Goal: Task Accomplishment & Management: Complete application form

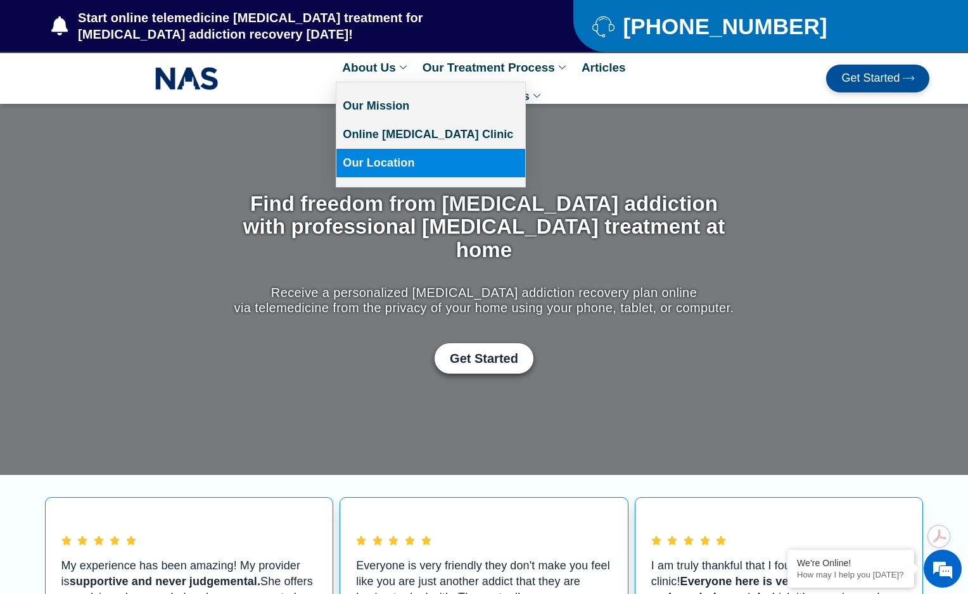
click at [406, 164] on link "Our Location" at bounding box center [430, 163] width 189 height 29
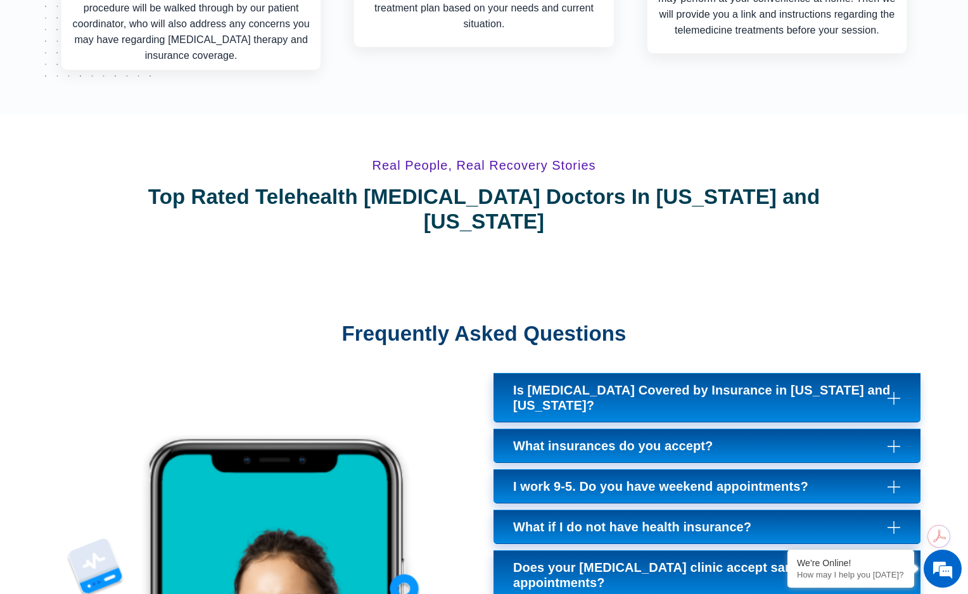
scroll to position [4813, 0]
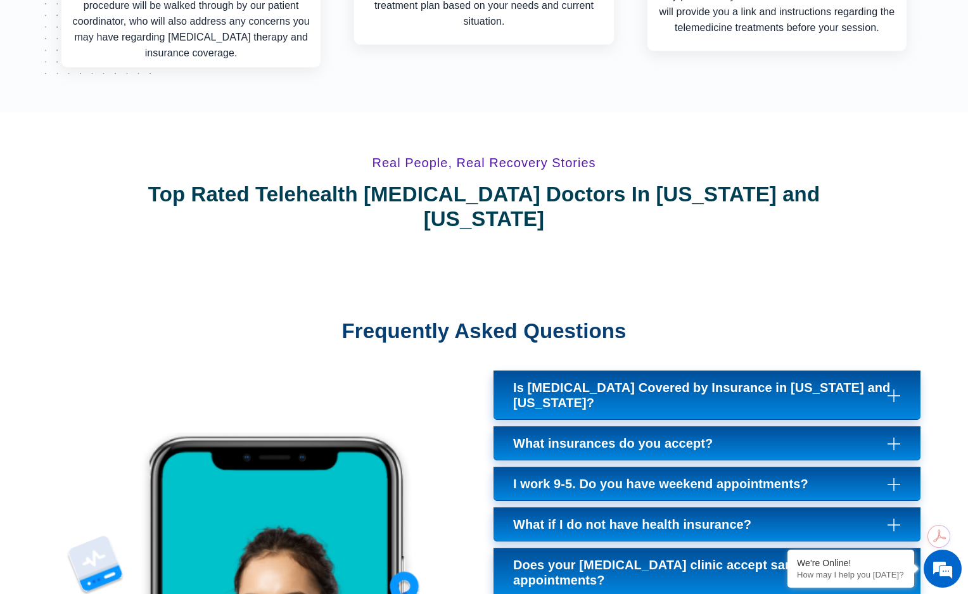
click at [580, 476] on span "I work 9-5. Do you have weekend appointments?" at bounding box center [663, 483] width 301 height 15
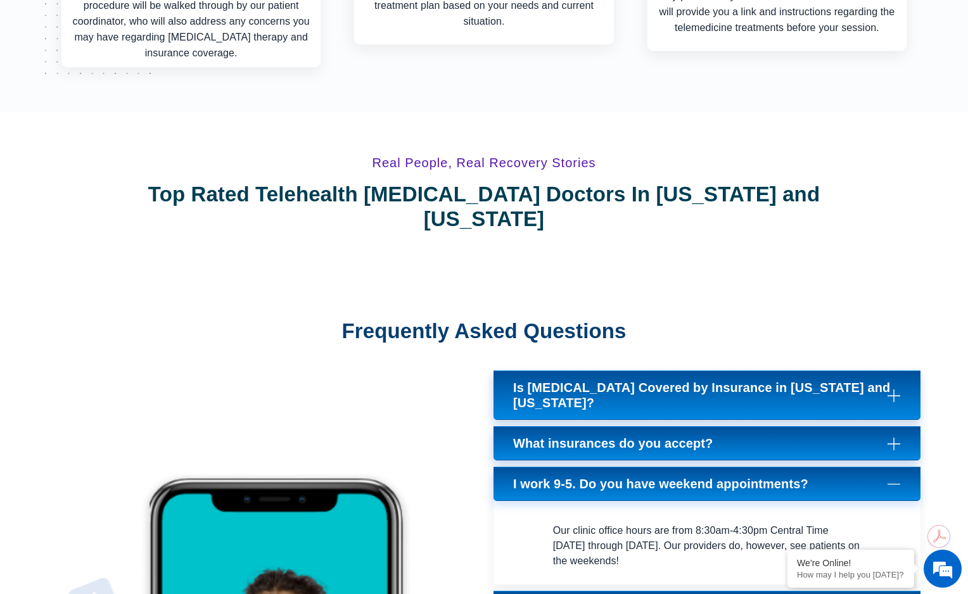
click at [580, 476] on span "I work 9-5. Do you have weekend appointments?" at bounding box center [663, 483] width 301 height 15
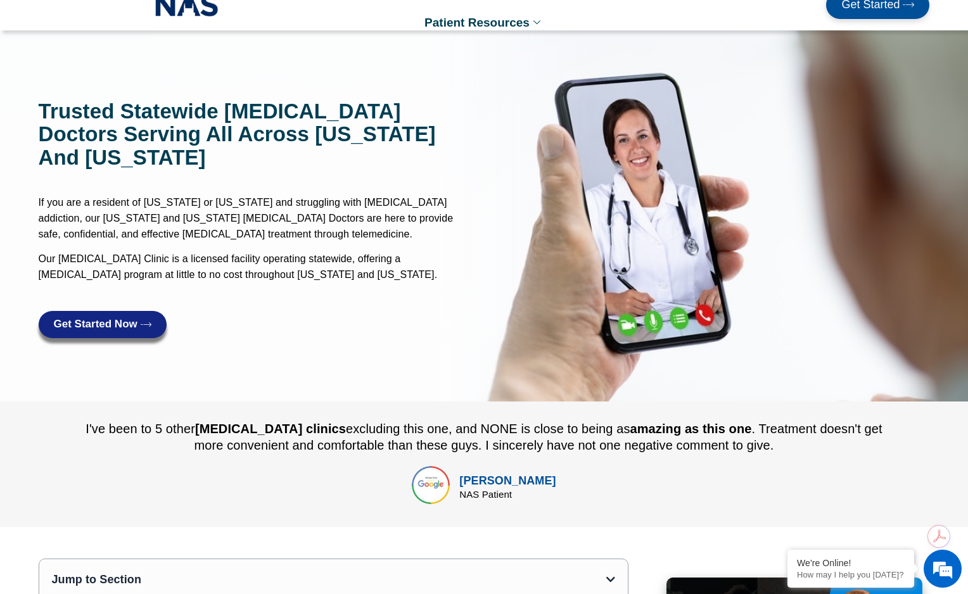
scroll to position [0, 0]
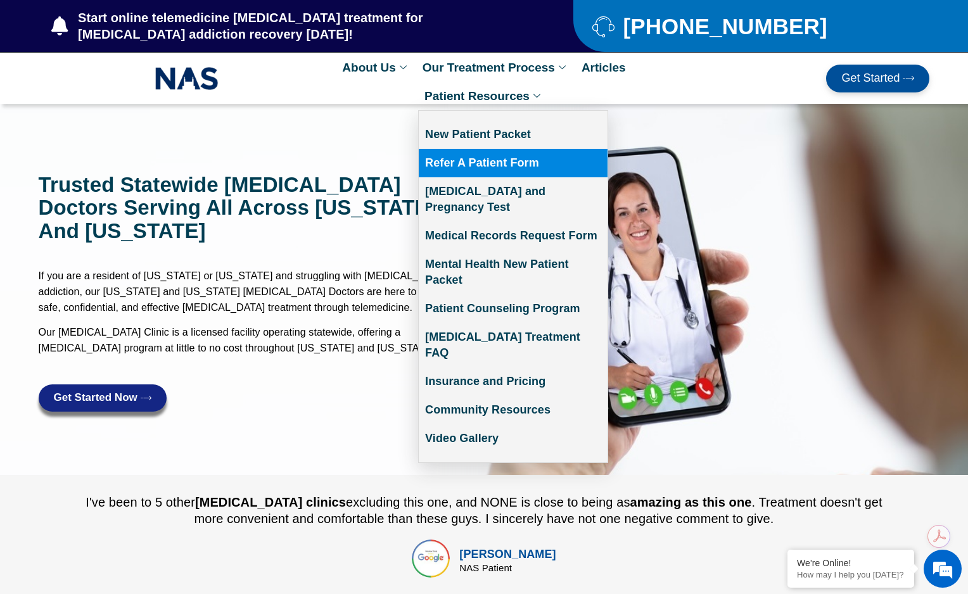
click at [512, 164] on link "Refer A Patient Form" at bounding box center [513, 163] width 189 height 29
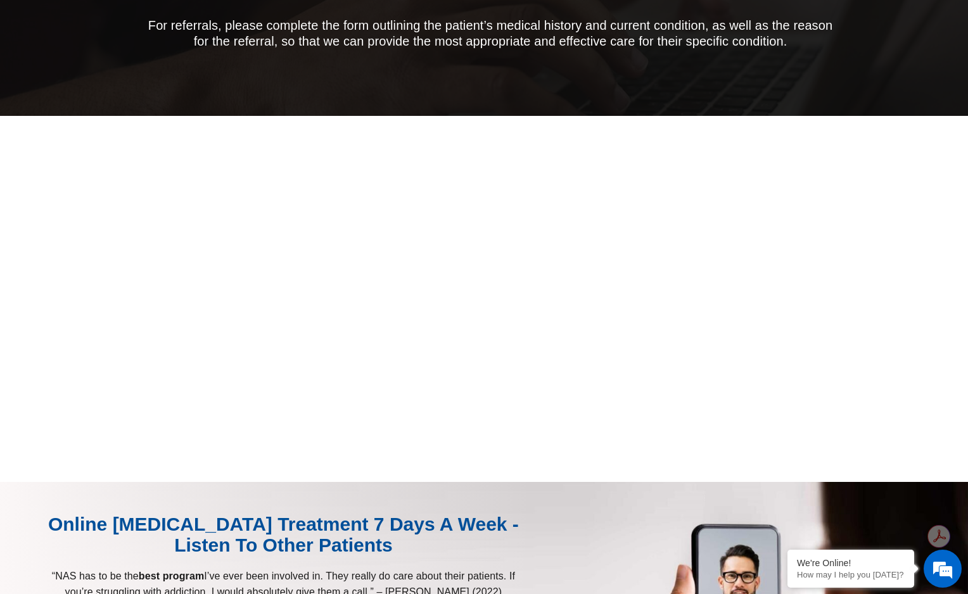
scroll to position [184, 0]
